Goal: Information Seeking & Learning: Learn about a topic

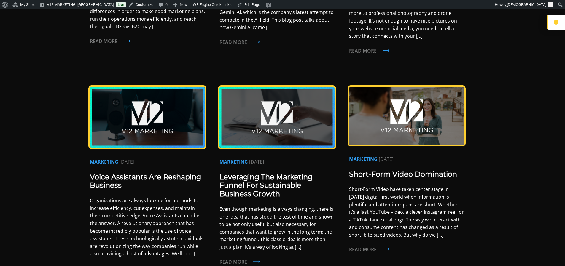
scroll to position [267, 0]
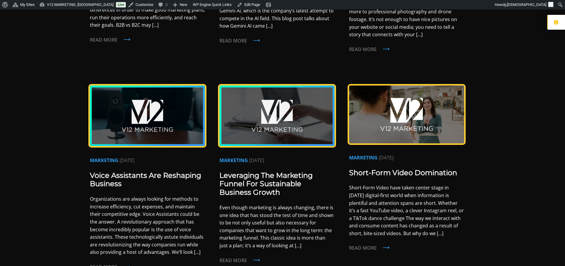
click at [133, 113] on img at bounding box center [147, 115] width 115 height 60
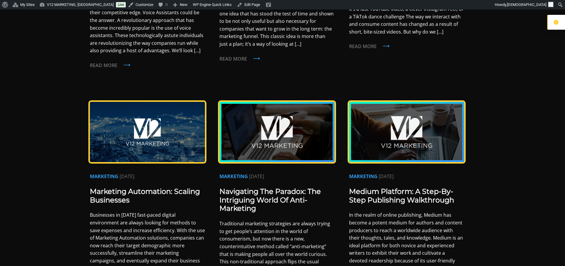
scroll to position [475, 0]
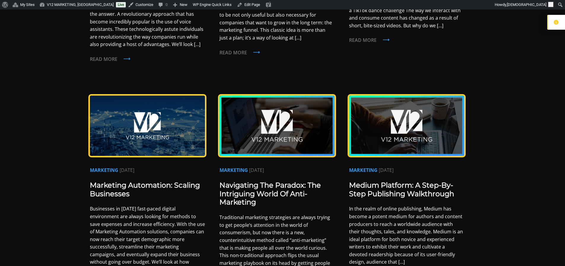
click at [132, 129] on img at bounding box center [147, 126] width 115 height 60
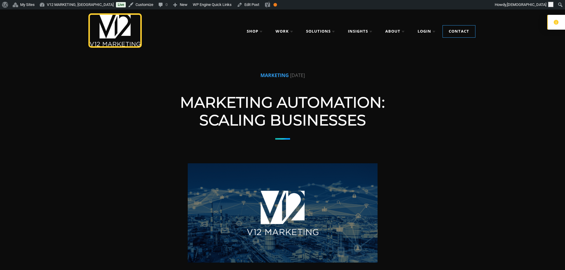
scroll to position [148, 0]
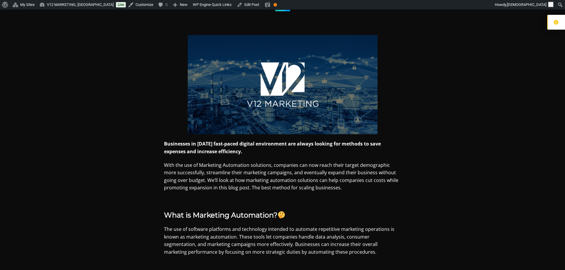
drag, startPoint x: 327, startPoint y: 59, endPoint x: 335, endPoint y: 1, distance: 57.8
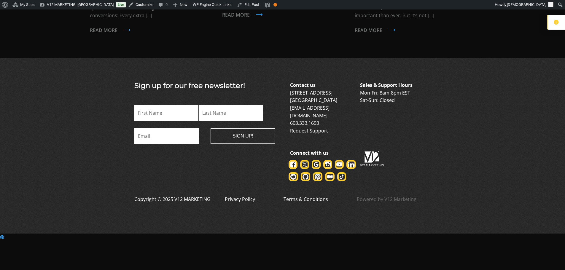
scroll to position [1388, 0]
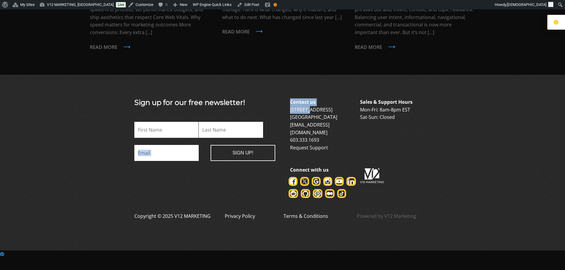
drag, startPoint x: 281, startPoint y: 102, endPoint x: 307, endPoint y: 102, distance: 26.1
click at [307, 102] on div "Sign up for our free newsletter! Phone This field is for validation purposes an…" at bounding box center [283, 149] width 326 height 100
click at [345, 99] on p "Contact us 6 Garvins Falls Road Concord, NH 03301 info@v12marketing.com 603.333…" at bounding box center [324, 125] width 69 height 53
drag, startPoint x: 337, startPoint y: 102, endPoint x: 290, endPoint y: 102, distance: 46.3
click at [290, 102] on p "Contact us 6 Garvins Falls Road Concord, NH 03301 info@v12marketing.com 603.333…" at bounding box center [324, 125] width 69 height 53
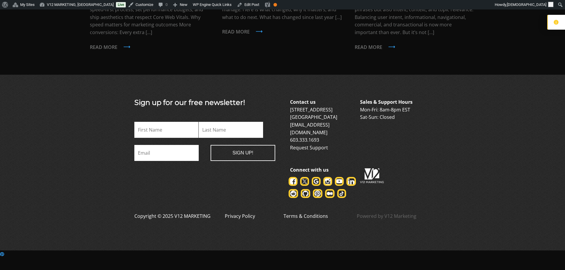
copy link "[STREET_ADDRESS]"
drag, startPoint x: 289, startPoint y: 110, endPoint x: 308, endPoint y: 110, distance: 19.0
click at [308, 110] on div "Sign up for our free newsletter! Phone This field is for validation purposes an…" at bounding box center [283, 149] width 326 height 100
click at [283, 112] on div "Sign up for our free newsletter! Phone This field is for validation purposes an…" at bounding box center [283, 149] width 326 height 100
drag, startPoint x: 331, startPoint y: 124, endPoint x: 290, endPoint y: 128, distance: 40.5
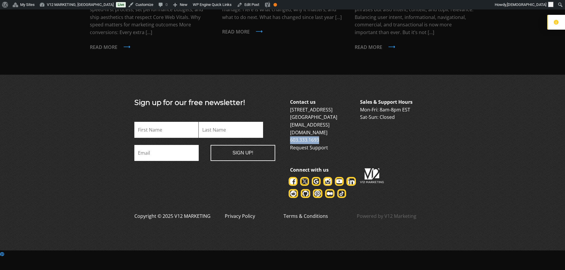
click at [290, 128] on p "Contact us 6 Garvins Falls Road Concord, NH 03301 info@v12marketing.com 603.333…" at bounding box center [324, 125] width 69 height 53
copy link "603.333.1693"
click at [364, 133] on div "Contact us 6 Garvins Falls Road Concord, NH 03301 info@v12marketing.com 603.333…" at bounding box center [360, 149] width 141 height 100
click at [312, 107] on link "6 Garvins Falls Road Concord, NH 03301" at bounding box center [313, 114] width 47 height 14
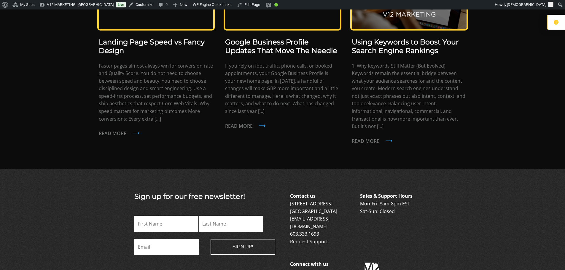
scroll to position [1370, 0]
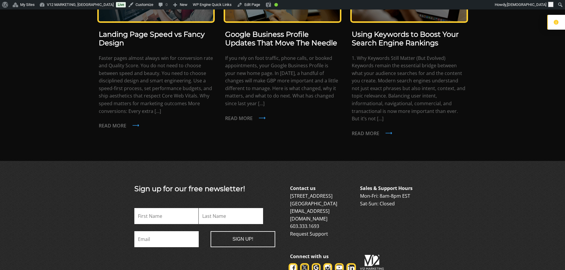
click at [311, 208] on link "[EMAIL_ADDRESS][DOMAIN_NAME]" at bounding box center [309, 215] width 39 height 14
click at [307, 193] on p "Contact us 6 Garvins Falls Road Concord, NH 03301 info@v12marketing.com 603.333…" at bounding box center [324, 211] width 69 height 53
click at [309, 193] on link "6 Garvins Falls Road Concord, NH 03301" at bounding box center [313, 200] width 47 height 14
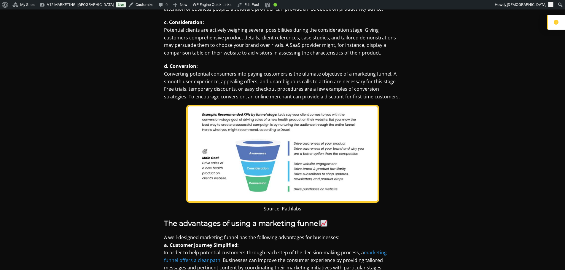
scroll to position [505, 0]
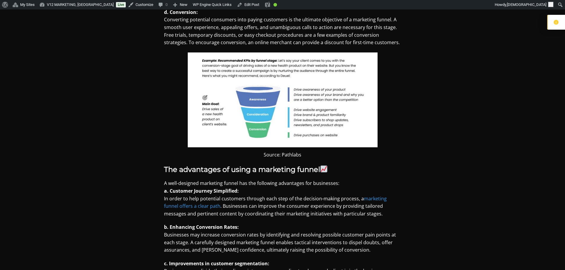
scroll to position [575, 0]
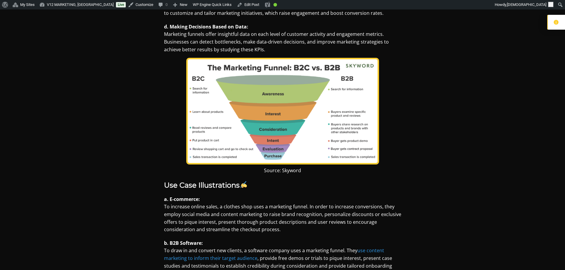
scroll to position [801, 0]
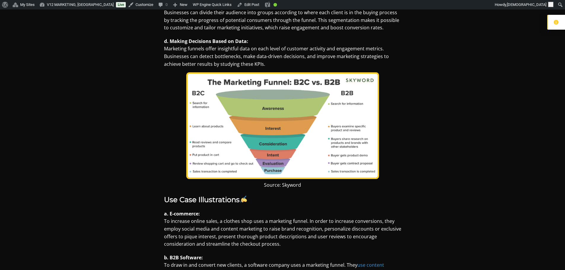
drag, startPoint x: 229, startPoint y: 109, endPoint x: 105, endPoint y: 116, distance: 124.9
click at [374, 99] on img at bounding box center [283, 126] width 190 height 104
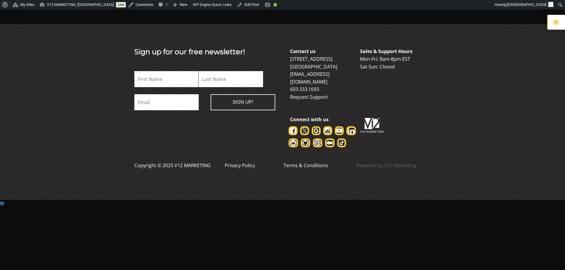
scroll to position [1543, 0]
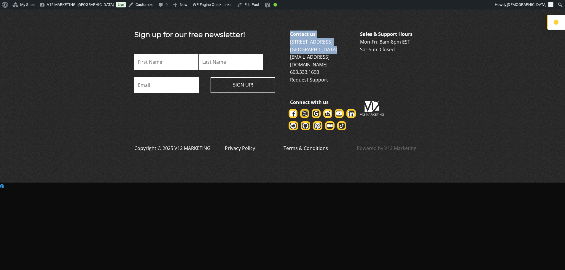
drag, startPoint x: 293, startPoint y: 31, endPoint x: 343, endPoint y: 39, distance: 51.0
click at [343, 39] on div "Sign up for our free newsletter! URL This field is for validation purposes and …" at bounding box center [283, 81] width 326 height 100
copy p "Contact us 6 Garvins Falls Road Concord, NH 03301"
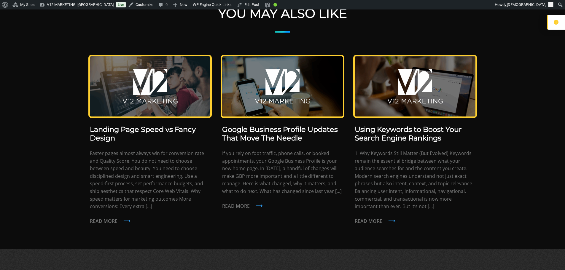
scroll to position [1454, 0]
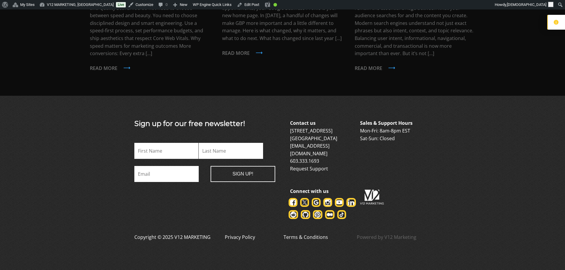
drag, startPoint x: 245, startPoint y: 198, endPoint x: 262, endPoint y: 194, distance: 17.7
click at [245, 197] on div "Sign up for our free newsletter! URL This field is for validation purposes and …" at bounding box center [204, 170] width 141 height 100
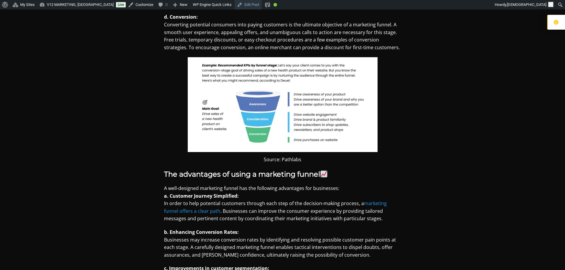
scroll to position [534, 0]
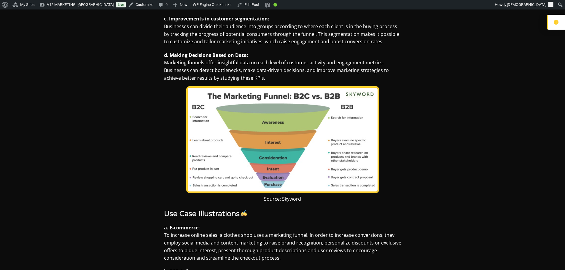
scroll to position [801, 0]
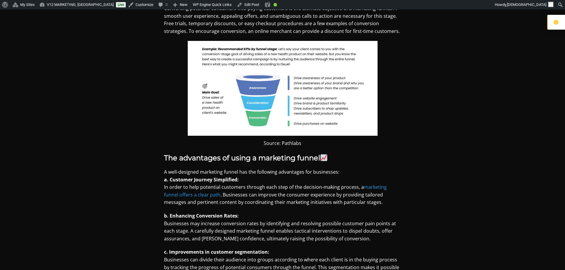
scroll to position [534, 0]
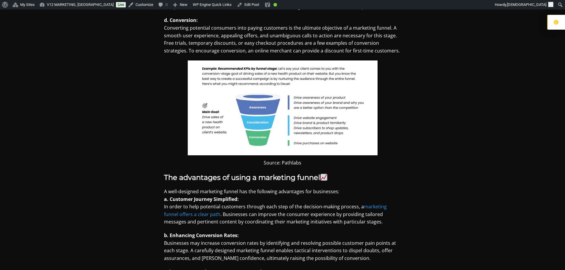
drag, startPoint x: 187, startPoint y: 42, endPoint x: 189, endPoint y: 49, distance: 7.7
click at [187, 44] on p "d. Conversion: Converting potential consumers into paying customers is the ulti…" at bounding box center [282, 36] width 237 height 38
